Goal: Task Accomplishment & Management: Manage account settings

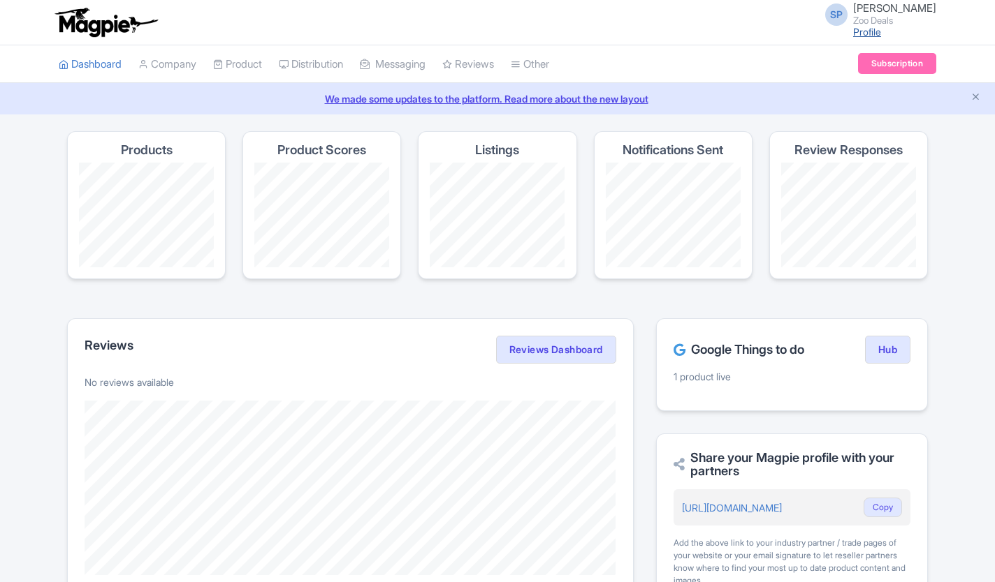
click at [853, 34] on link "Profile" at bounding box center [867, 32] width 28 height 12
click at [853, 3] on span "[PERSON_NAME]" at bounding box center [894, 7] width 83 height 13
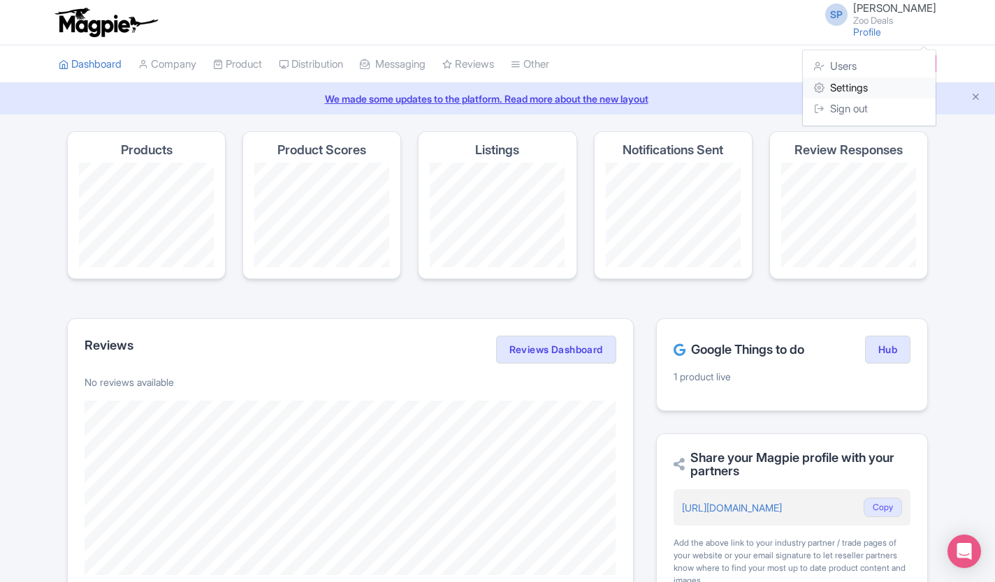
click at [849, 86] on link "Settings" at bounding box center [868, 89] width 133 height 22
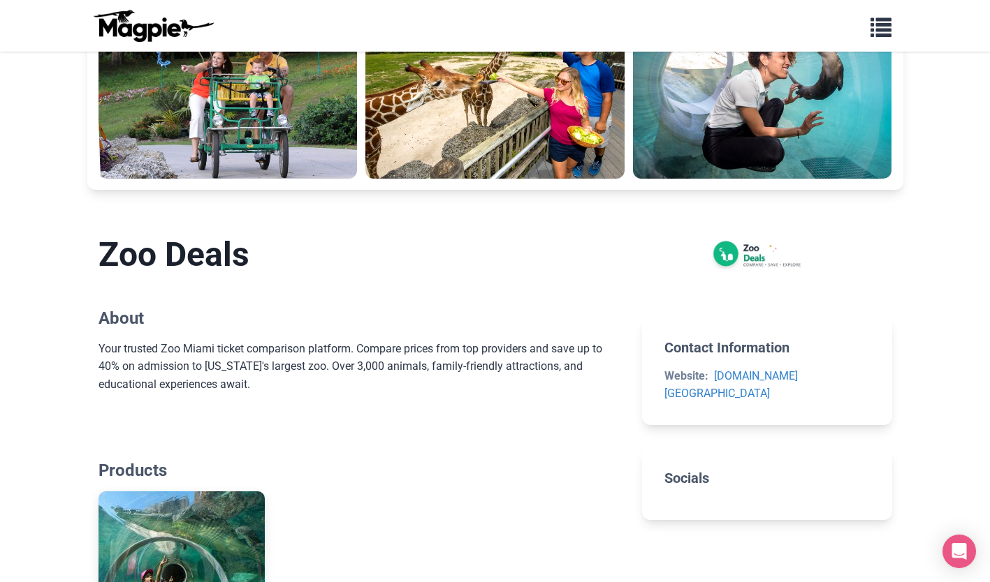
scroll to position [101, 0]
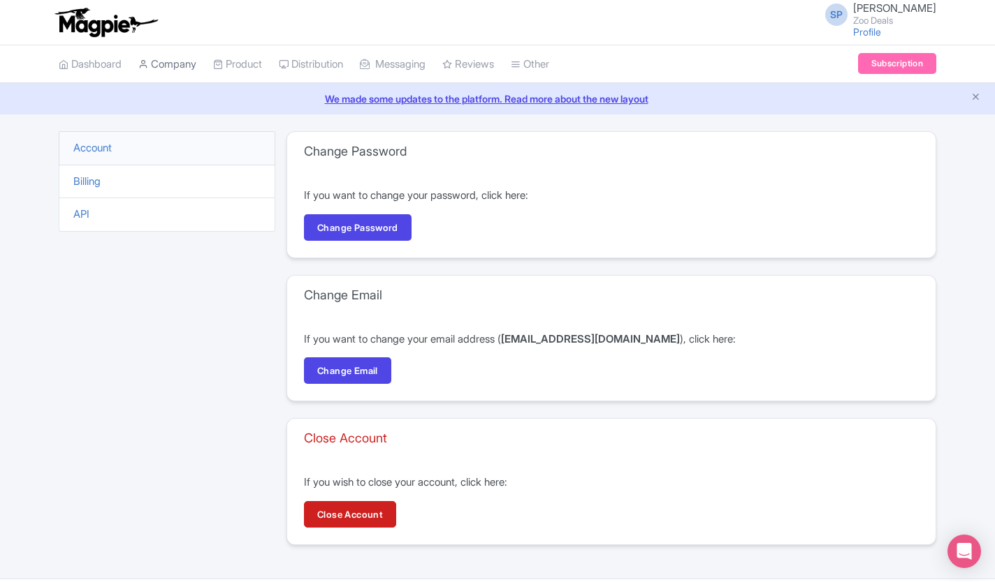
click at [176, 64] on link "Company" at bounding box center [167, 64] width 58 height 38
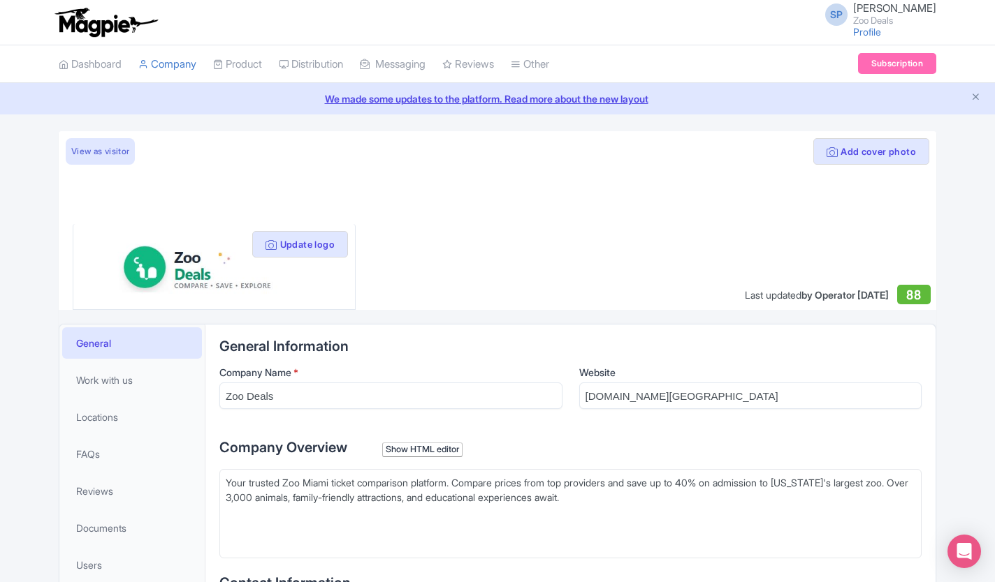
type trix-editor "<div>Your trusted Zoo Miami ticket comparison platform. Compare prices from top…"
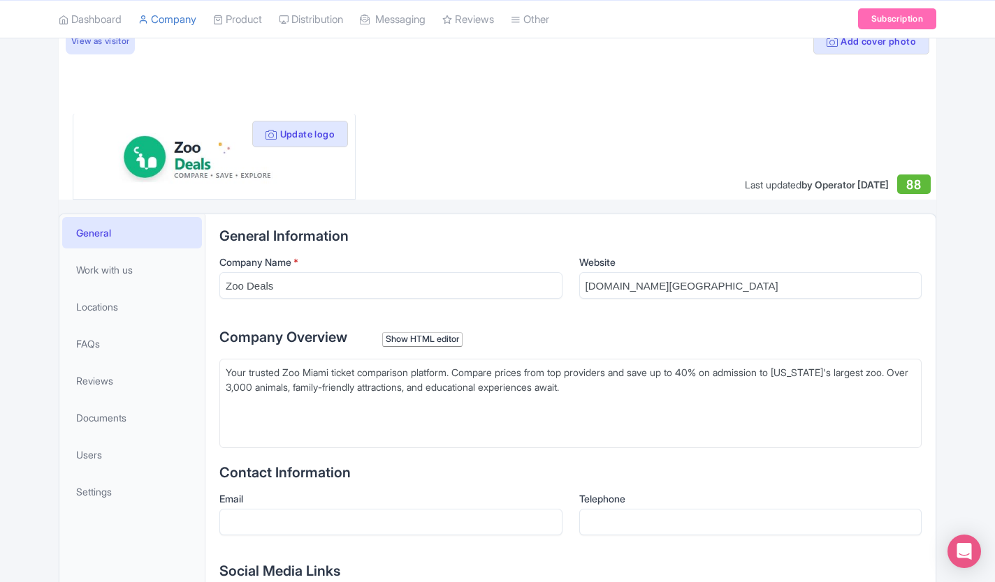
scroll to position [111, 0]
click at [246, 283] on input "Zoo Deals" at bounding box center [390, 285] width 343 height 27
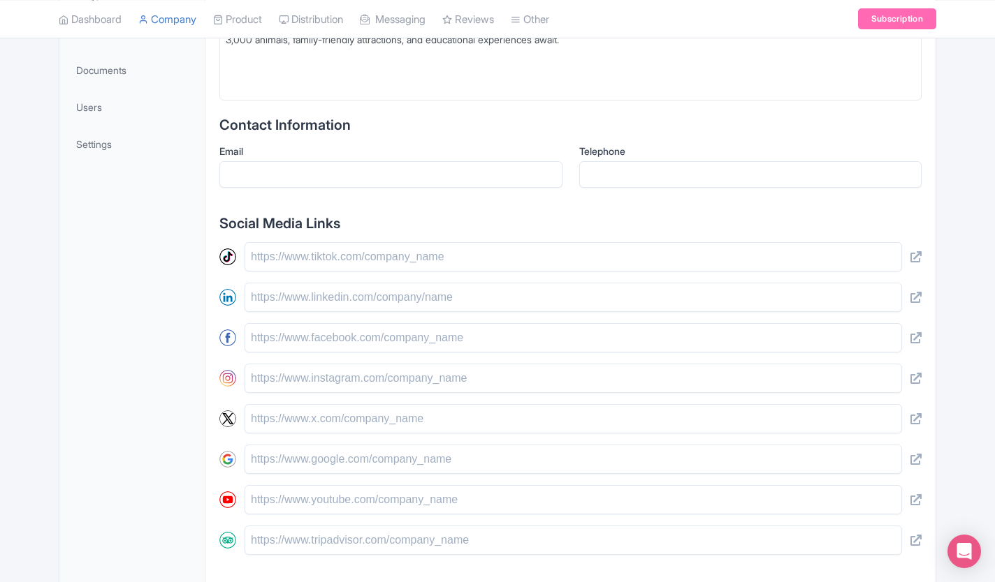
scroll to position [571, 0]
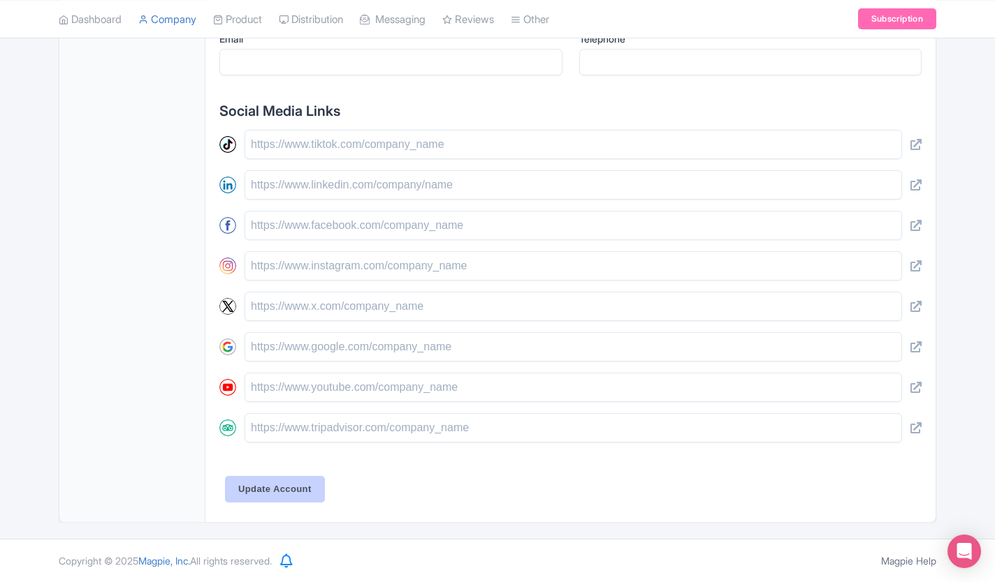
type input "Zoo Miami Deals"
click at [253, 490] on input "Update Account" at bounding box center [275, 489] width 100 height 27
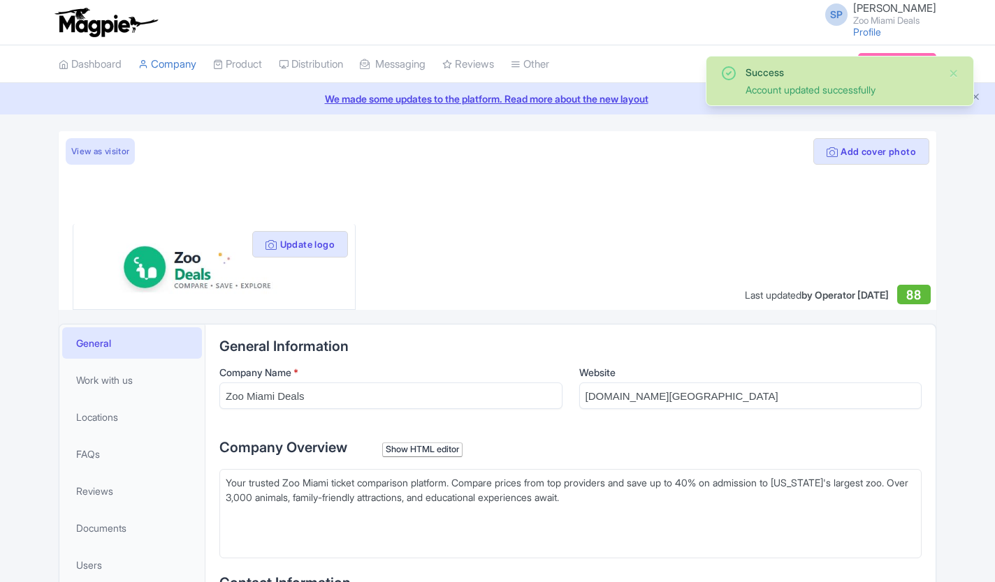
scroll to position [339, 0]
